Goal: Information Seeking & Learning: Learn about a topic

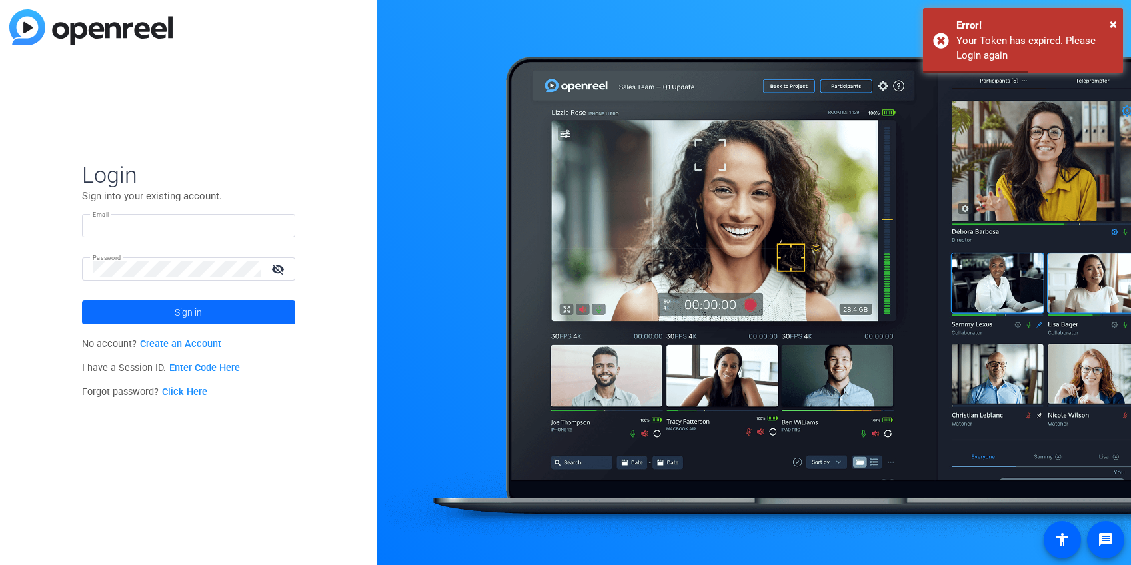
type input "[PERSON_NAME][EMAIL_ADDRESS][DOMAIN_NAME]"
click at [223, 315] on span at bounding box center [188, 313] width 213 height 32
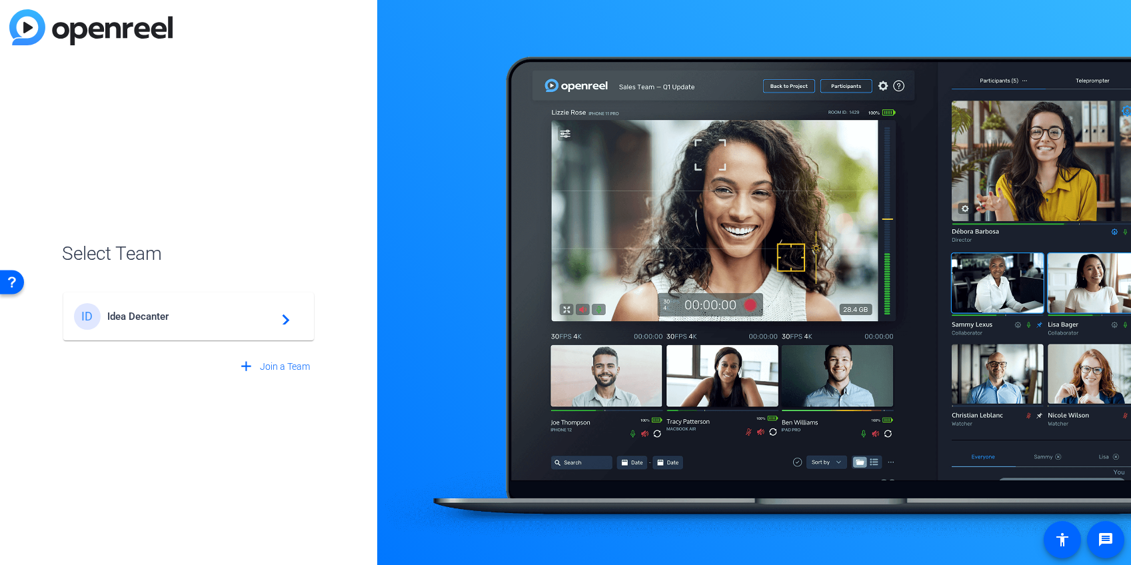
click at [136, 318] on span "Idea Decanter" at bounding box center [190, 317] width 167 height 12
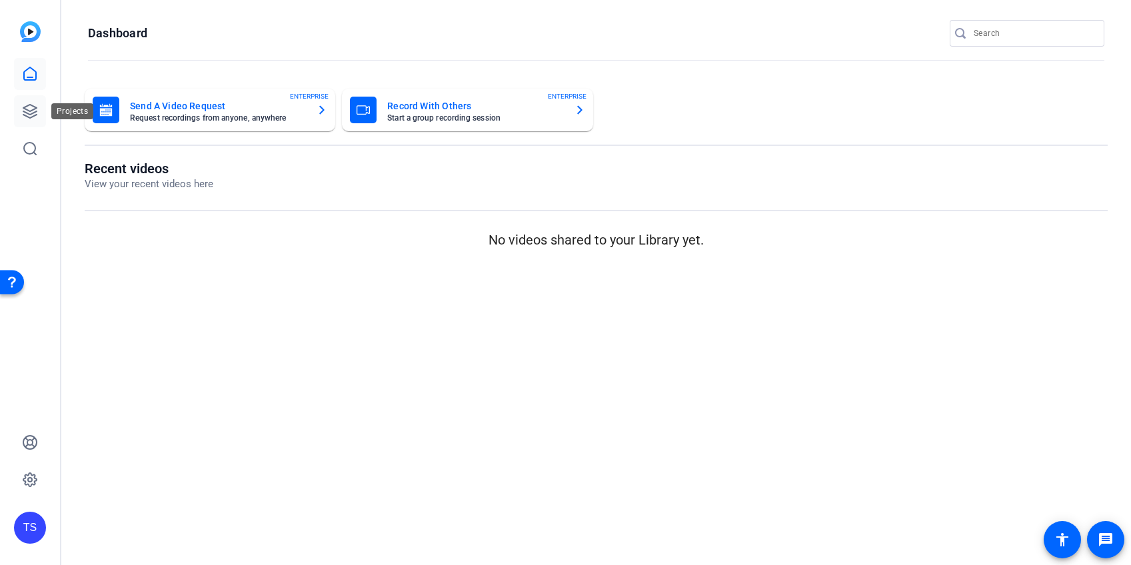
click at [33, 117] on icon at bounding box center [30, 111] width 16 height 16
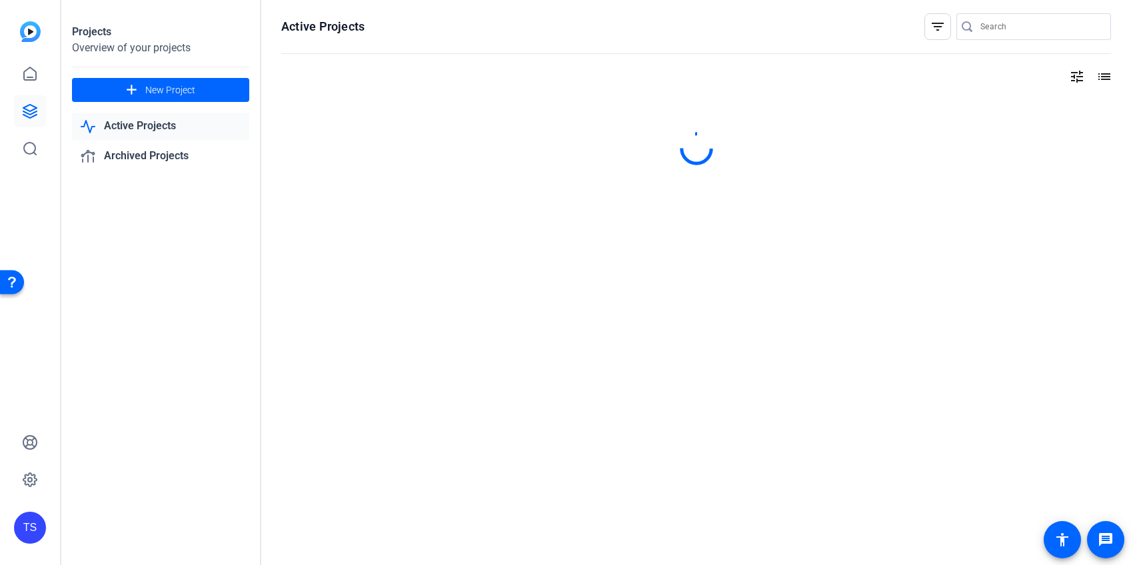
click at [1001, 29] on input "Search" at bounding box center [1041, 27] width 120 height 16
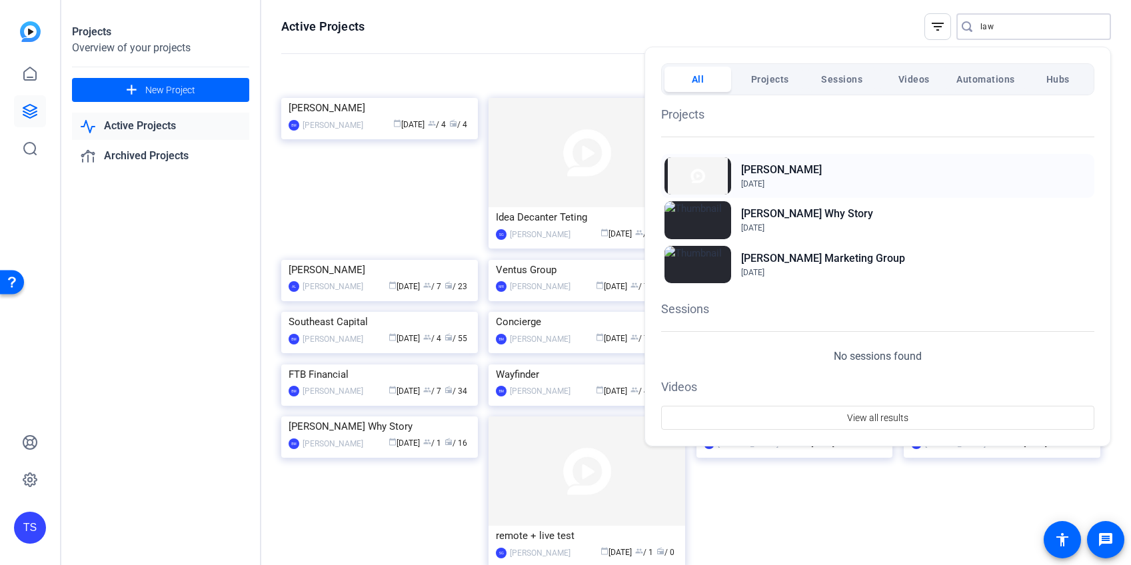
type input "law"
click at [775, 178] on span "[DATE]" at bounding box center [781, 184] width 81 height 12
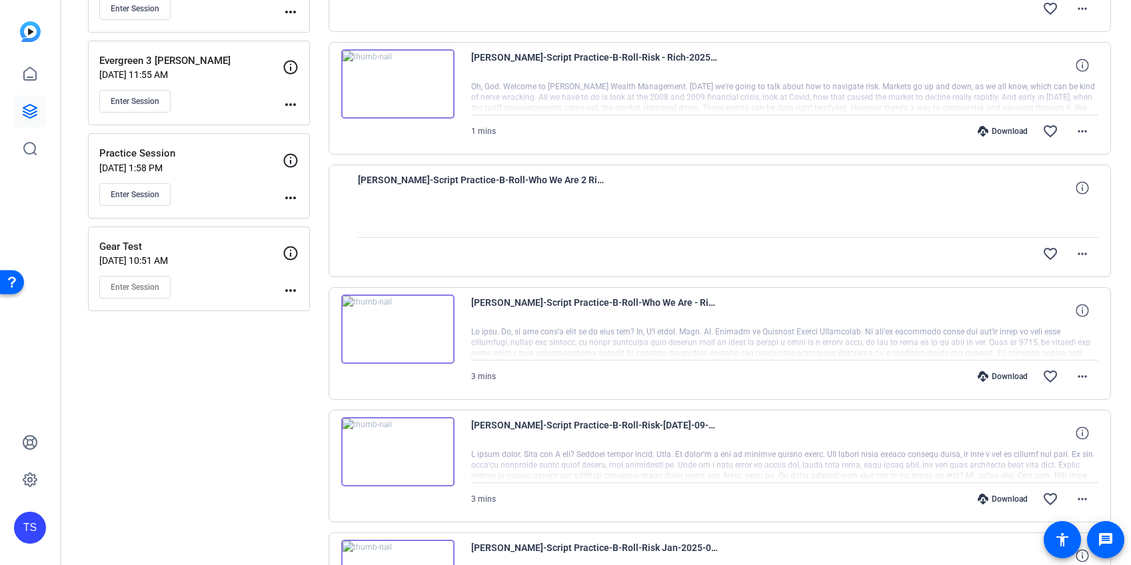
scroll to position [266, 0]
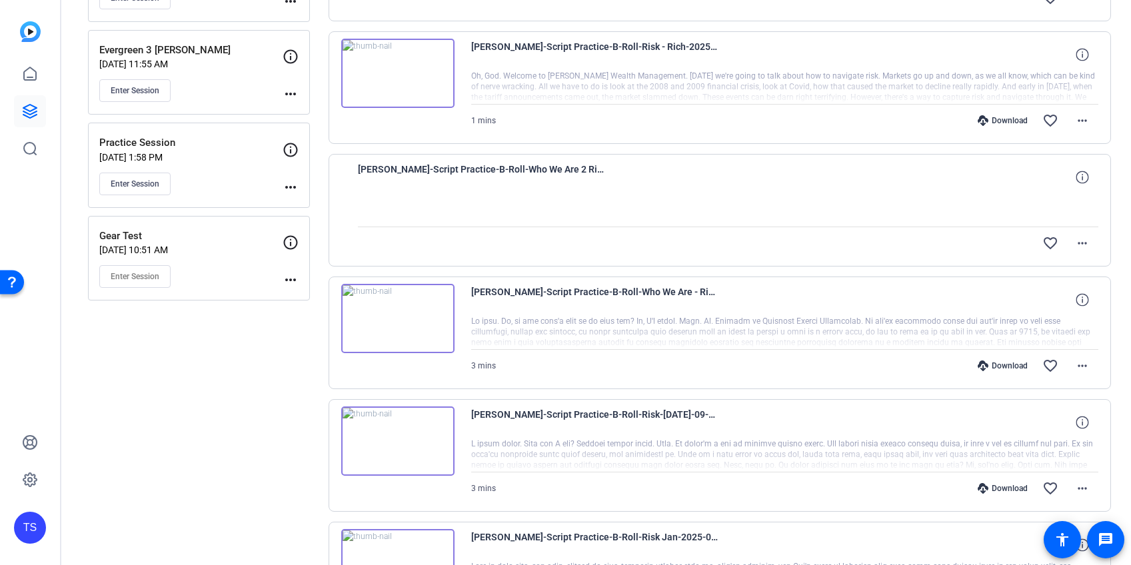
click at [547, 296] on span "[PERSON_NAME]-Script Practice-B-Roll-Who We Are - Rich-2025-09-02-14-08-04-477-0" at bounding box center [594, 300] width 247 height 32
click at [406, 325] on img at bounding box center [397, 318] width 113 height 69
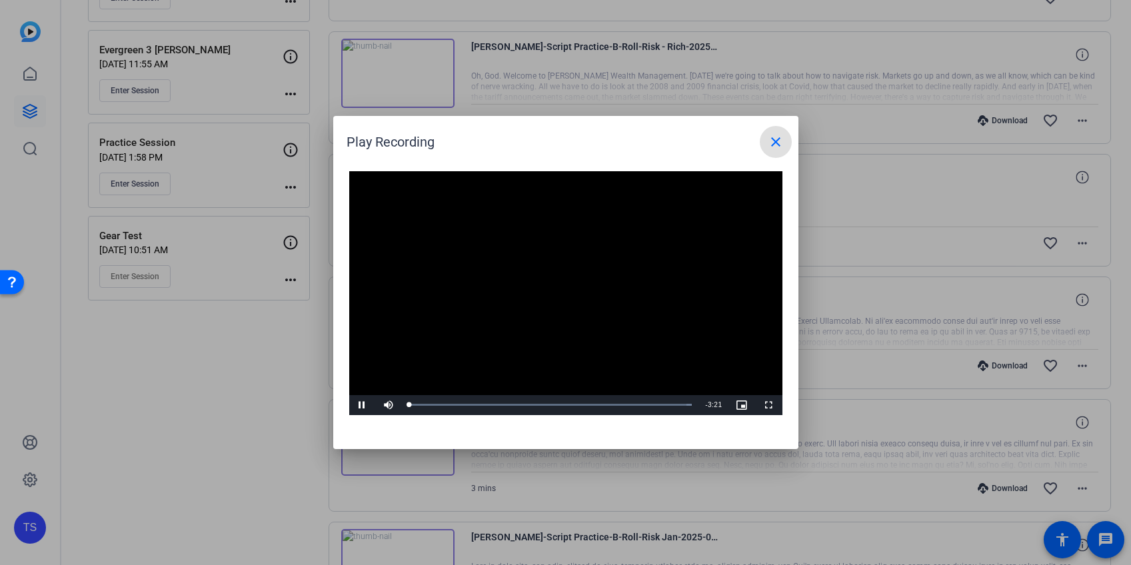
click at [560, 301] on video "Video Player" at bounding box center [565, 293] width 433 height 244
click at [359, 405] on span "Video Player" at bounding box center [362, 405] width 27 height 0
click at [449, 403] on div "0:27" at bounding box center [449, 404] width 1 height 3
click at [515, 401] on div "Loaded : 100.00% 1:15 0:28" at bounding box center [551, 405] width 297 height 20
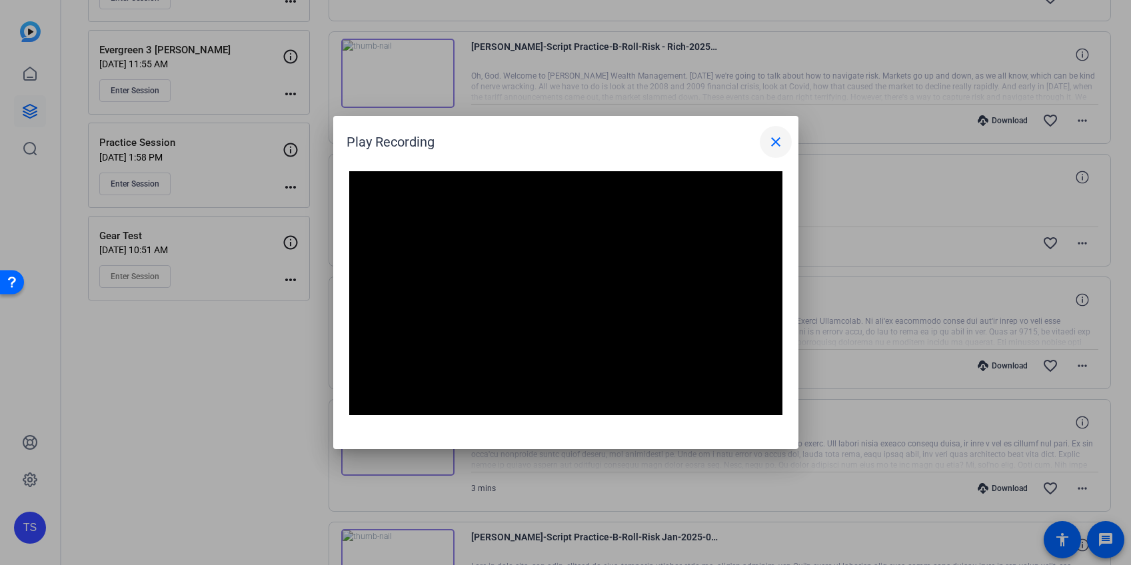
click at [773, 138] on mat-icon "close" at bounding box center [776, 142] width 16 height 16
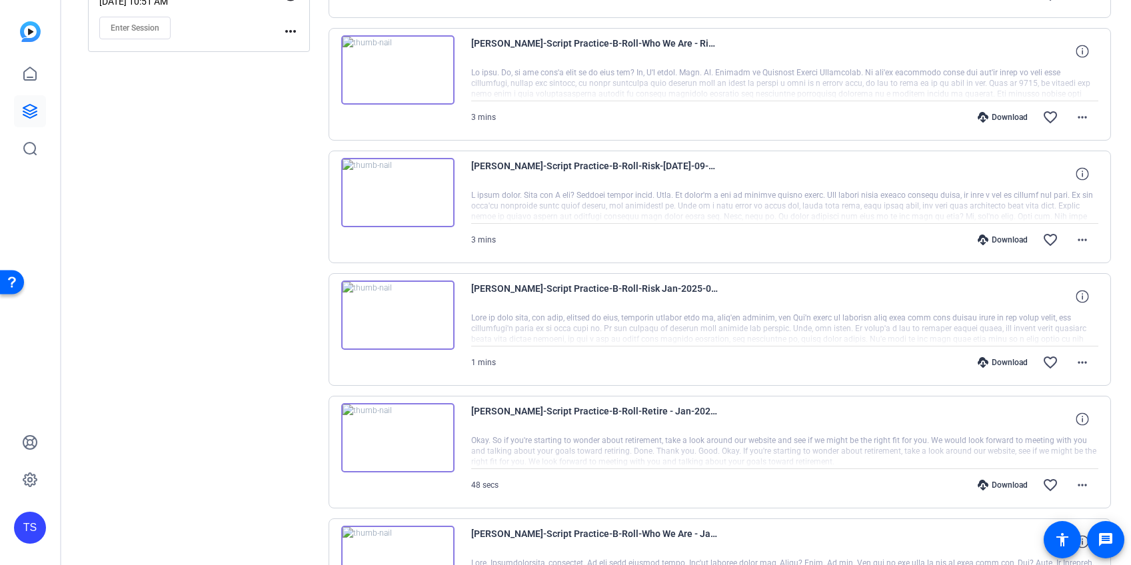
scroll to position [554, 0]
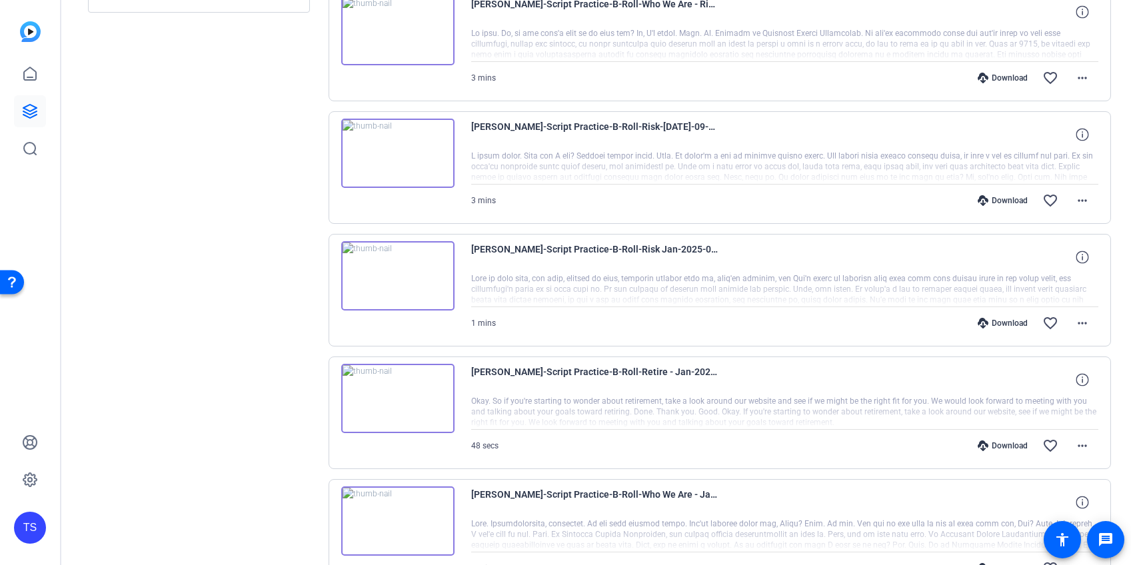
click at [399, 283] on img at bounding box center [397, 275] width 113 height 69
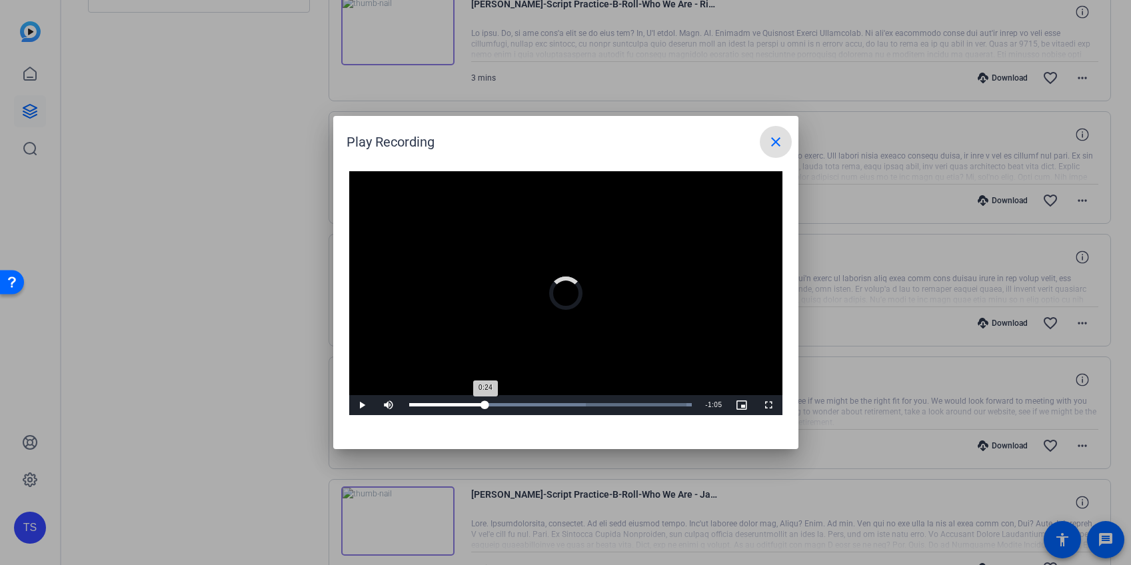
click at [485, 405] on div "Loaded : 100.00% 0:24 0:24" at bounding box center [550, 404] width 283 height 3
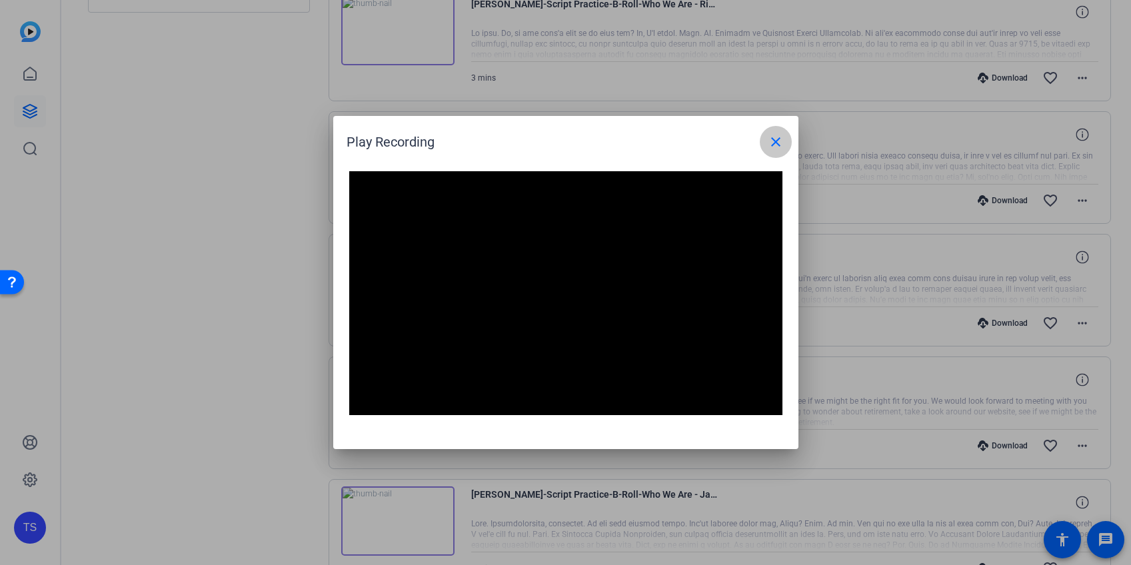
click at [775, 141] on mat-icon "close" at bounding box center [776, 142] width 16 height 16
